Goal: Task Accomplishment & Management: Complete application form

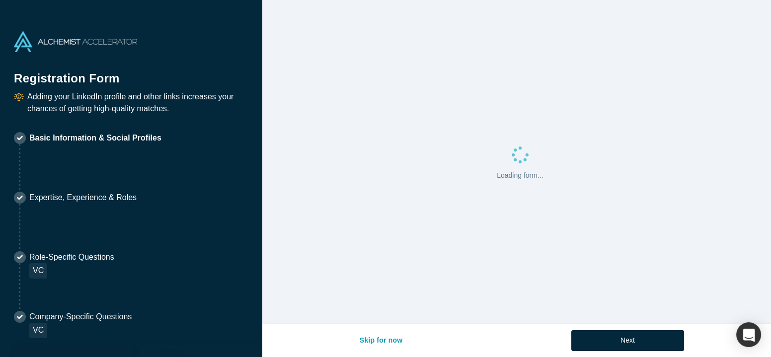
select select "US"
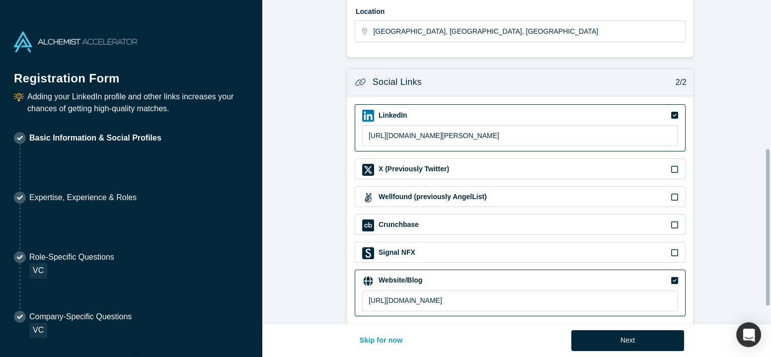
scroll to position [344, 0]
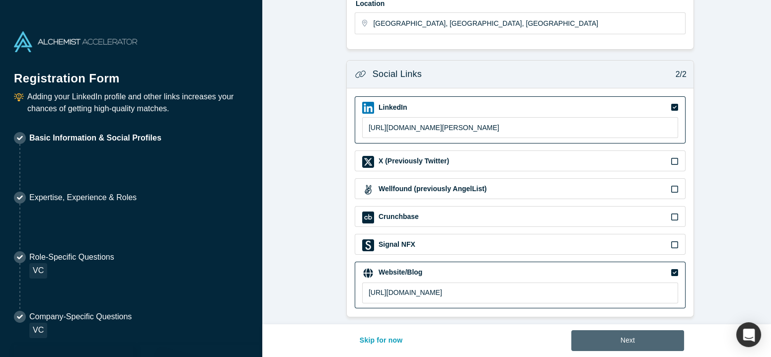
click at [634, 334] on button "Next" at bounding box center [627, 340] width 113 height 21
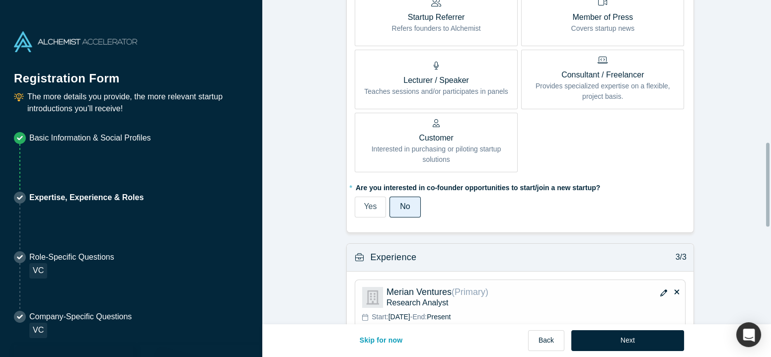
scroll to position [922, 0]
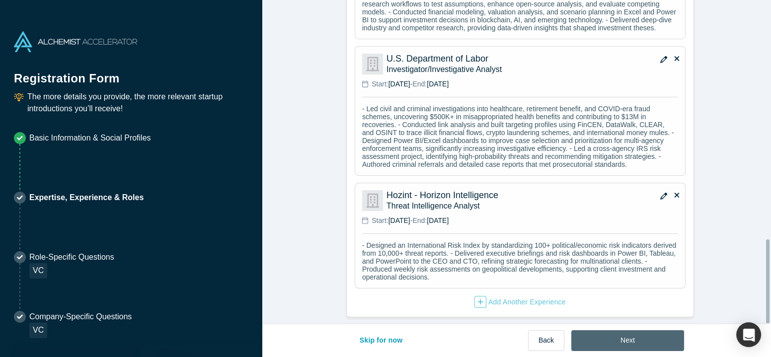
click at [617, 339] on button "Next" at bounding box center [627, 340] width 113 height 21
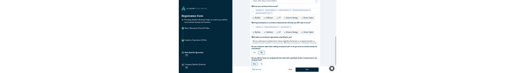
scroll to position [433, 0]
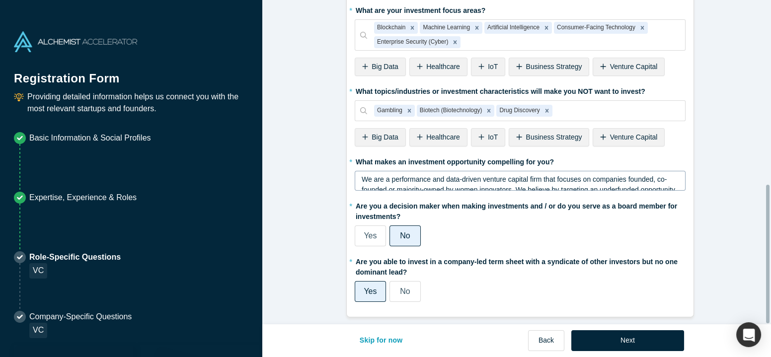
click at [400, 177] on div "We are a performance and data-driven venture capital firm that focuses on compa…" at bounding box center [521, 210] width 318 height 73
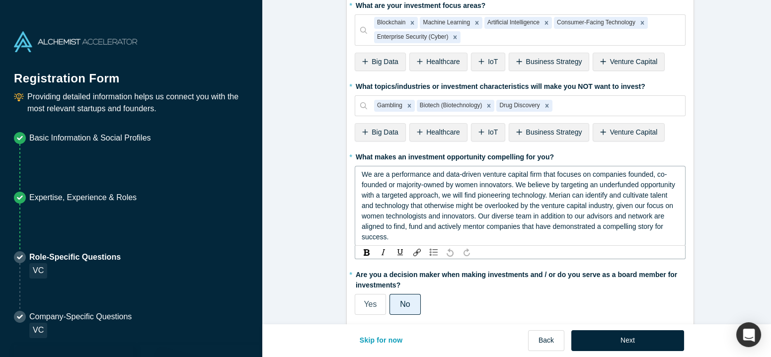
click at [468, 184] on span "We are a performance and data-driven venture capital firm that focuses on compa…" at bounding box center [520, 205] width 316 height 71
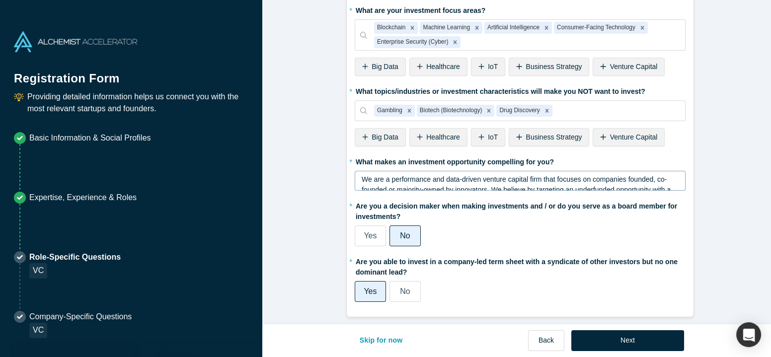
click at [514, 178] on span "We are a performance and data-driven venture capital firm that focuses on compa…" at bounding box center [517, 210] width 311 height 71
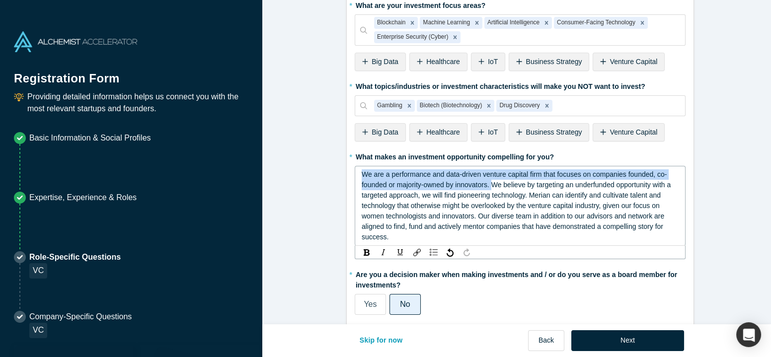
drag, startPoint x: 492, startPoint y: 182, endPoint x: 304, endPoint y: 135, distance: 193.8
click at [447, 183] on span "We are a performance and data-driven venture capital firm that focuses on compa…" at bounding box center [517, 205] width 311 height 71
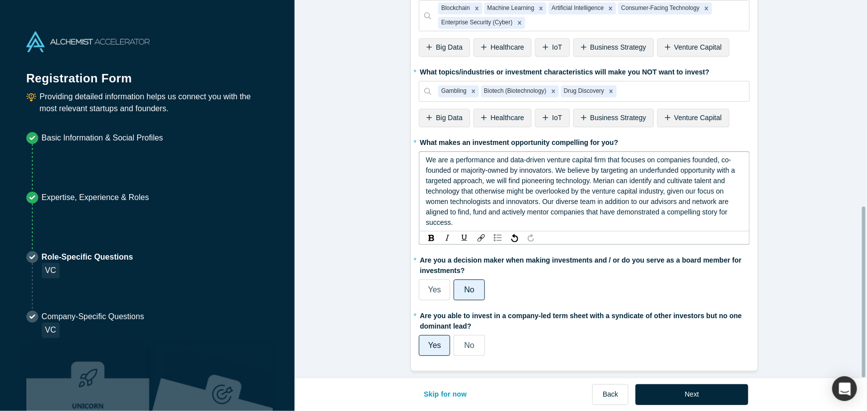
scroll to position [453, 0]
click at [527, 164] on span "We are a performance and data-driven venture capital firm that focuses on compa…" at bounding box center [581, 191] width 311 height 71
click at [518, 164] on span "We are a performance and data-driven venture capital firm that focuses on compa…" at bounding box center [581, 191] width 311 height 71
drag, startPoint x: 535, startPoint y: 166, endPoint x: 447, endPoint y: 166, distance: 87.5
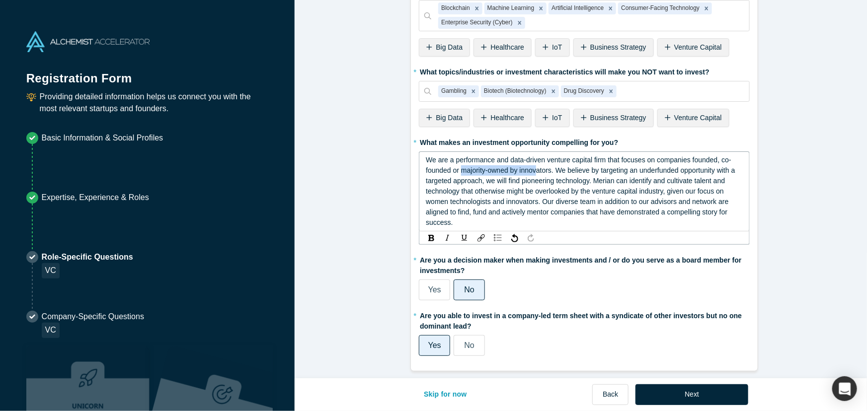
click at [460, 166] on span "We are a performance and data-driven venture capital firm that focuses on compa…" at bounding box center [581, 191] width 311 height 71
drag, startPoint x: 447, startPoint y: 166, endPoint x: 550, endPoint y: 164, distance: 102.9
click at [550, 164] on span "We are a performance and data-driven venture capital firm that focuses on compa…" at bounding box center [581, 191] width 311 height 71
click at [547, 201] on span "We are a performance and data-driven venture capital firm that focuses on compa…" at bounding box center [583, 191] width 315 height 71
click at [518, 164] on span "We are a performance and data-driven venture capital firm that focuses on compa…" at bounding box center [581, 191] width 311 height 71
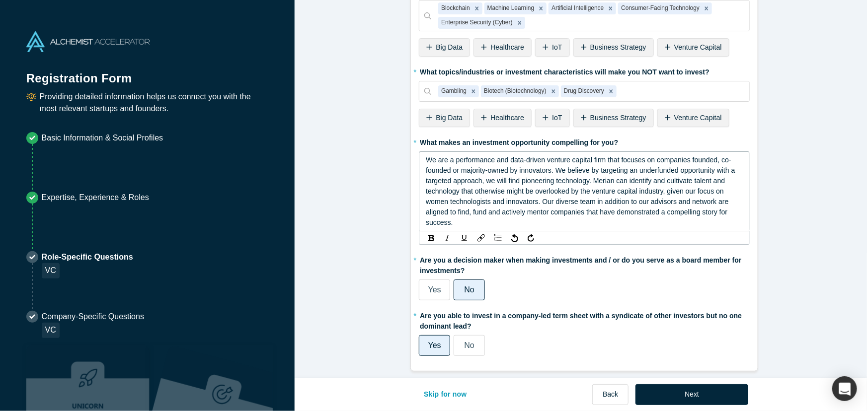
drag, startPoint x: 508, startPoint y: 164, endPoint x: 517, endPoint y: 165, distance: 9.0
click at [508, 164] on span "We are a performance and data-driven venture capital firm that focuses on compa…" at bounding box center [581, 191] width 311 height 71
drag, startPoint x: 517, startPoint y: 164, endPoint x: 462, endPoint y: 161, distance: 55.2
click at [460, 161] on span "We are a performance and data-driven venture capital firm that focuses on compa…" at bounding box center [581, 191] width 311 height 71
click at [426, 196] on span "We are a performance and data-driven venture capital firm that focuses on compa…" at bounding box center [584, 191] width 317 height 71
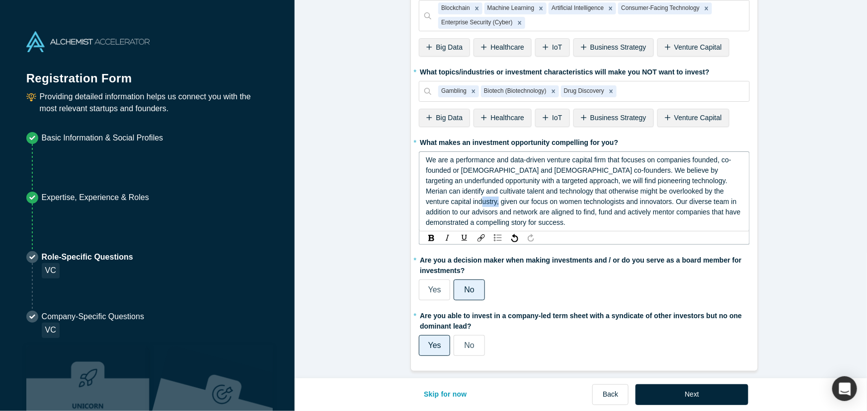
click at [426, 196] on span "We are a performance and data-driven venture capital firm that focuses on compa…" at bounding box center [584, 191] width 317 height 71
drag, startPoint x: 446, startPoint y: 164, endPoint x: 718, endPoint y: 155, distance: 272.5
click at [718, 156] on span "We are a performance and data-driven venture capital firm that focuses on compa…" at bounding box center [585, 191] width 319 height 71
click at [466, 163] on span "We are a performance and data-driven venture capital firm that focuses on compa…" at bounding box center [585, 191] width 319 height 71
click at [454, 163] on span "We are a performance and data-driven venture capital firm that focuses on compa…" at bounding box center [585, 191] width 319 height 71
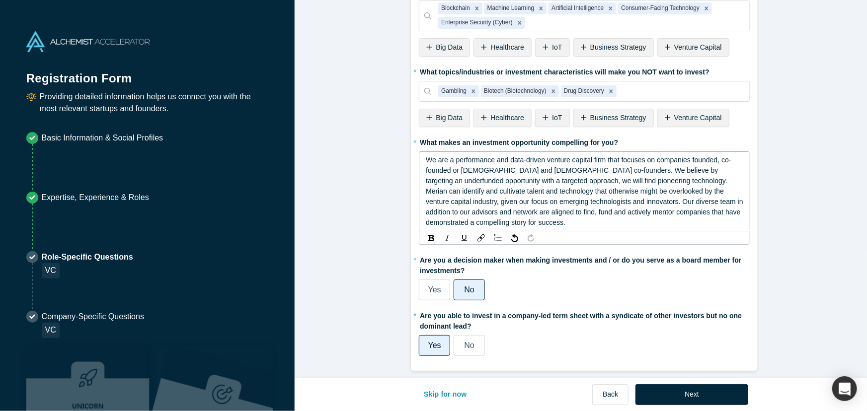
click at [526, 164] on span "We are a performance and data-driven venture capital firm that focuses on compa…" at bounding box center [585, 191] width 319 height 71
click at [546, 164] on span "We are a performance and data-driven venture capital firm that focuses on compa…" at bounding box center [585, 191] width 319 height 71
drag, startPoint x: 547, startPoint y: 164, endPoint x: 644, endPoint y: 152, distance: 98.2
click at [644, 156] on span "We are a performance and data-driven venture capital firm that focuses on compa…" at bounding box center [585, 191] width 319 height 71
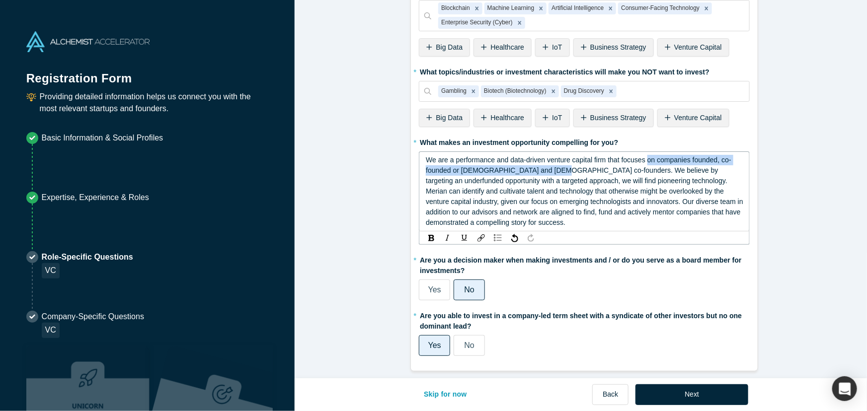
click at [644, 156] on span "We are a performance and data-driven venture capital firm that focuses on compa…" at bounding box center [585, 191] width 319 height 71
click at [659, 156] on span "We are a performance and data-driven venture capital firm that focuses on compa…" at bounding box center [585, 191] width 319 height 71
click at [654, 156] on span "We are a performance and data-driven venture capital firm that focuses on compa…" at bounding box center [585, 191] width 319 height 71
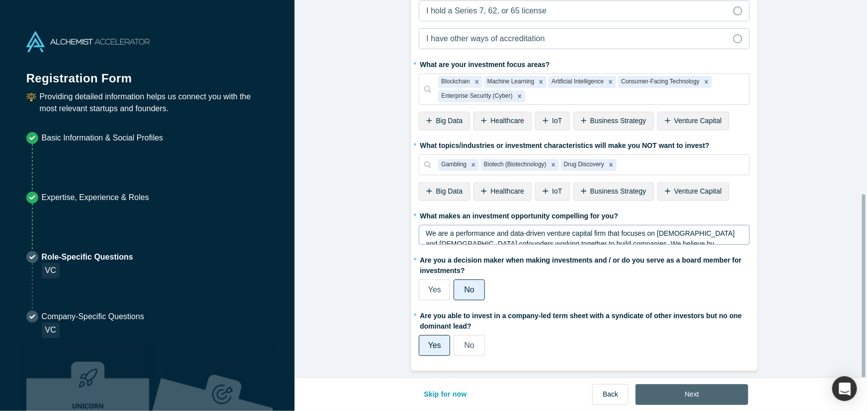
scroll to position [379, 0]
click at [697, 357] on button "Next" at bounding box center [692, 395] width 113 height 21
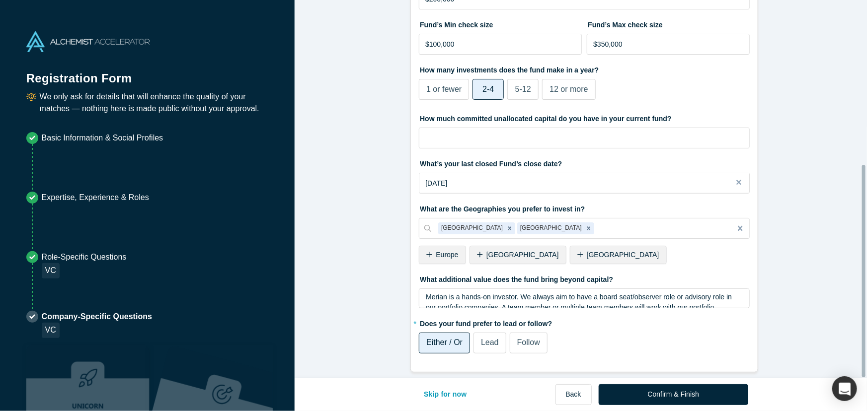
scroll to position [293, 0]
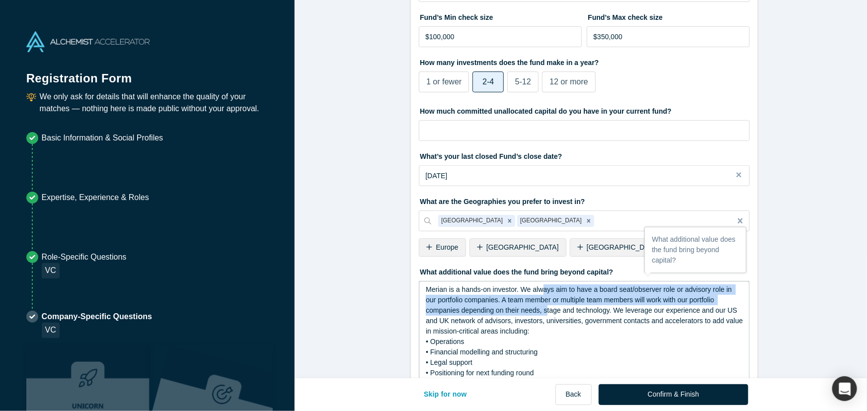
drag, startPoint x: 538, startPoint y: 288, endPoint x: 543, endPoint y: 306, distance: 18.2
click at [543, 306] on span "Merian is a hands-on investor. We always aim to have a board seat/observer role…" at bounding box center [585, 311] width 319 height 50
click at [544, 307] on span "Merian is a hands-on investor. We always aim to have a board seat/observer role…" at bounding box center [585, 311] width 319 height 50
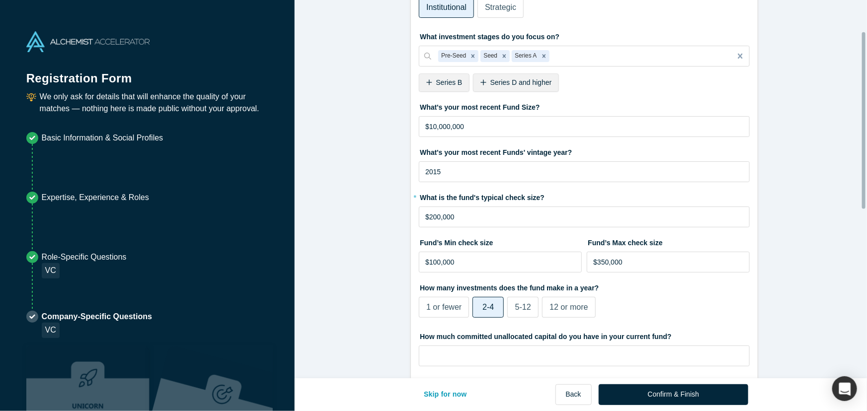
scroll to position [0, 0]
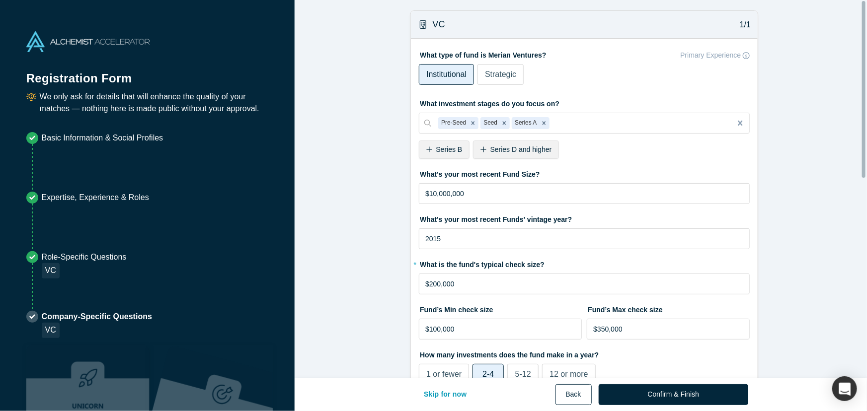
click at [591, 357] on button "Back" at bounding box center [574, 395] width 36 height 21
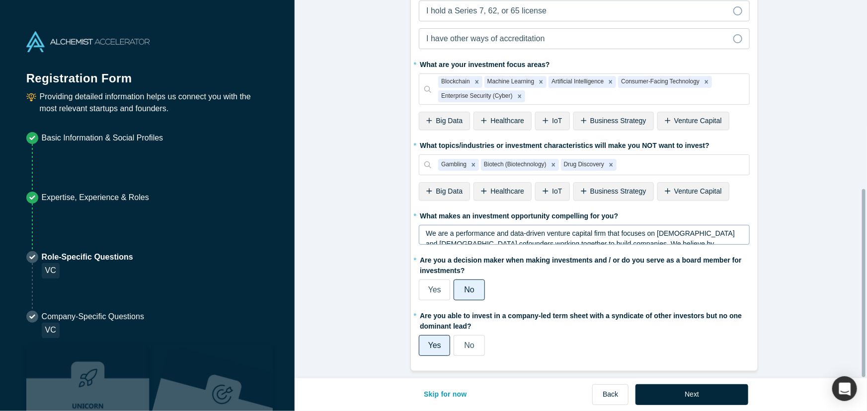
scroll to position [379, 0]
click at [692, 357] on button "Next" at bounding box center [692, 395] width 113 height 21
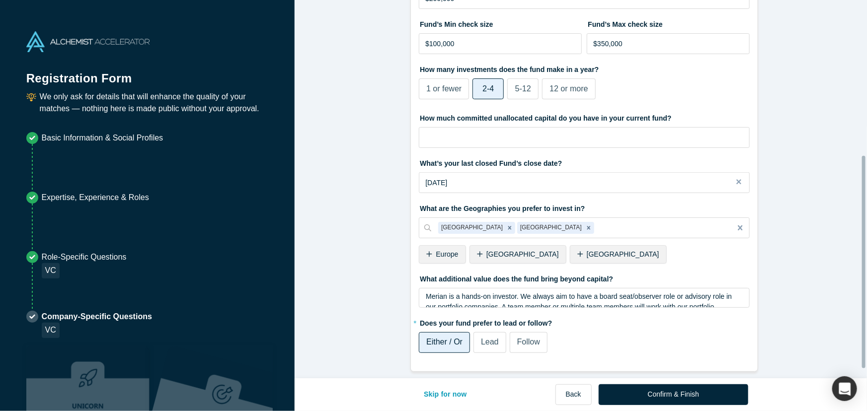
scroll to position [293, 0]
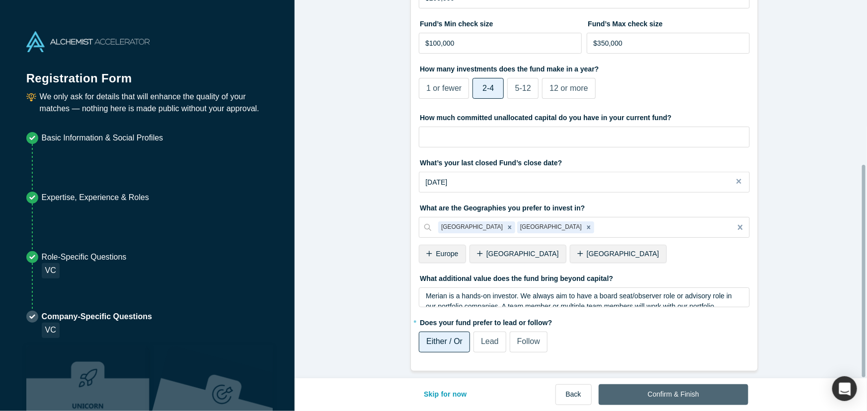
drag, startPoint x: 669, startPoint y: 383, endPoint x: 675, endPoint y: 390, distance: 9.5
click at [675, 357] on div "Alchemist Portfolio (VC) 1/2 Company Type to search To pick up a draggable item…" at bounding box center [581, 205] width 572 height 411
click at [678, 357] on button "Confirm & Finish" at bounding box center [674, 395] width 150 height 21
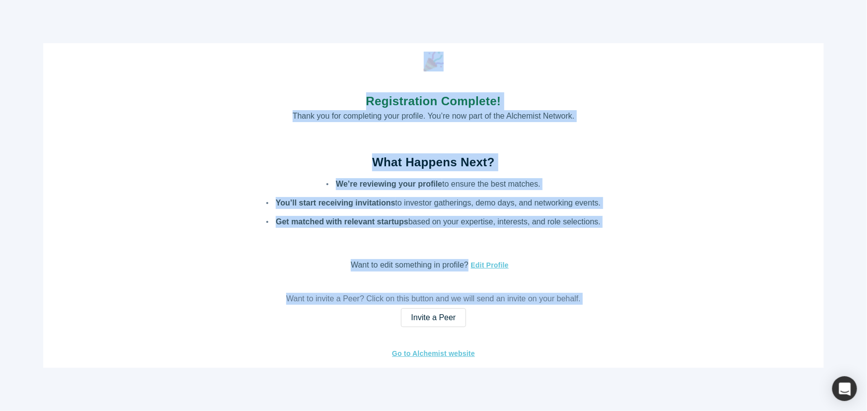
click at [351, 105] on h1 "Registration Complete!" at bounding box center [434, 101] width 282 height 18
